Goal: Register for event/course

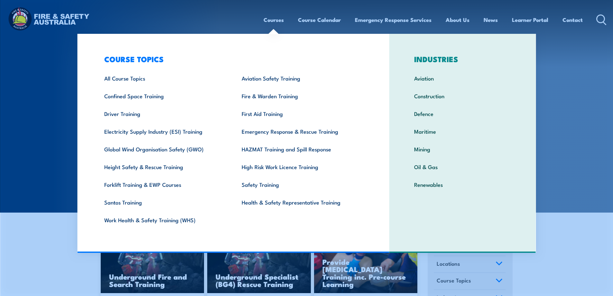
click at [273, 22] on link "Courses" at bounding box center [274, 19] width 20 height 17
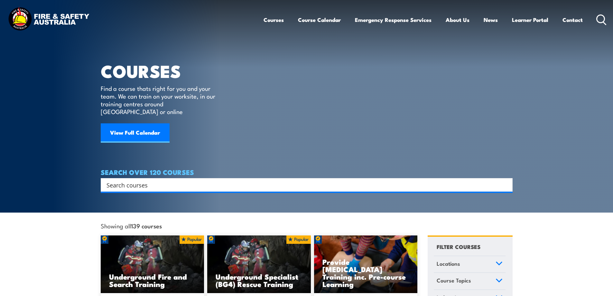
click at [129, 180] on input "Search input" at bounding box center [303, 185] width 392 height 10
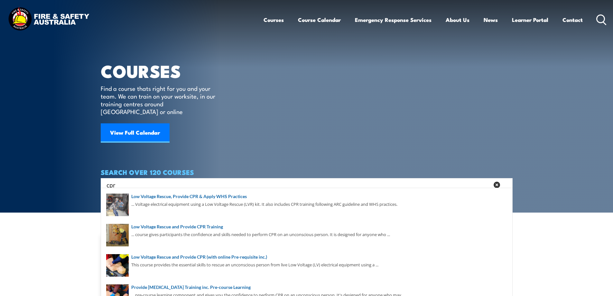
type input "cpr"
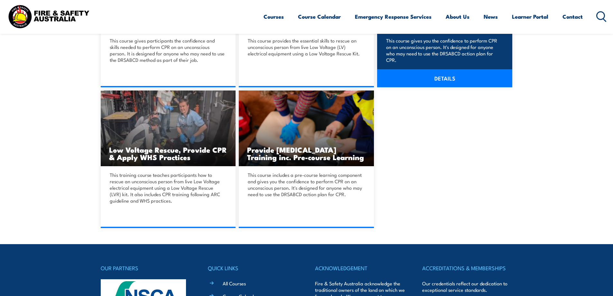
scroll to position [257, 0]
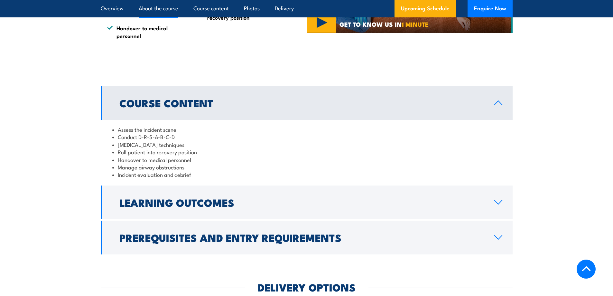
scroll to position [676, 0]
